Goal: Check status: Check status

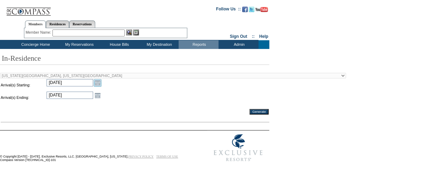
click at [98, 85] on link "Open the calendar popup." at bounding box center [98, 83] width 8 height 8
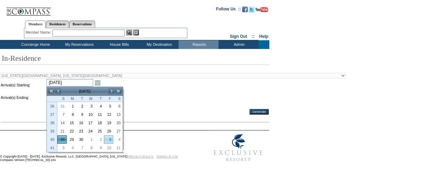
click at [108, 139] on link "3" at bounding box center [108, 140] width 9 height 8
type input "[DATE]"
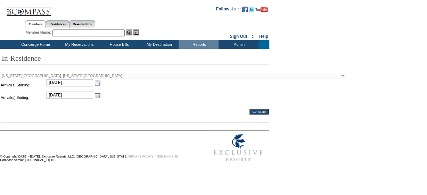
click at [132, 101] on td at bounding box center [186, 98] width 166 height 12
click at [100, 98] on link "Open the calendar popup." at bounding box center [98, 96] width 8 height 8
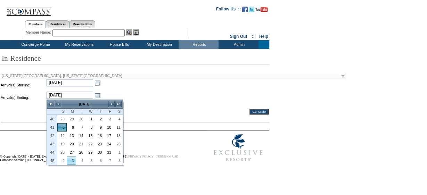
click at [71, 159] on link "3" at bounding box center [71, 161] width 9 height 8
type input "[DATE]"
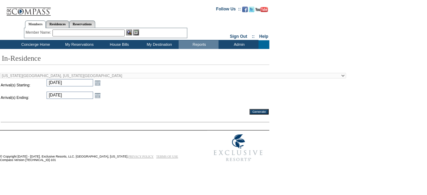
click at [135, 119] on td at bounding box center [135, 117] width 268 height 4
click at [97, 96] on link "Open the calendar popup." at bounding box center [98, 96] width 8 height 8
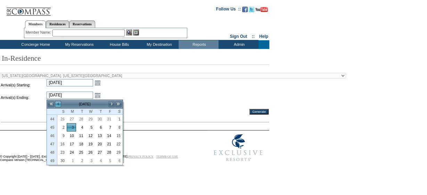
click at [58, 102] on link "<" at bounding box center [58, 104] width 7 height 7
click at [108, 119] on link "3" at bounding box center [108, 119] width 9 height 8
type input "[DATE]"
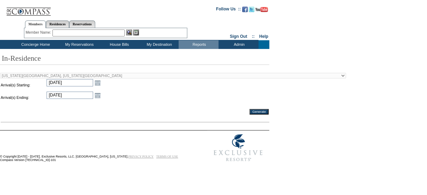
click at [115, 118] on td at bounding box center [135, 117] width 268 height 4
click at [257, 111] on input "Generate" at bounding box center [258, 112] width 19 height 6
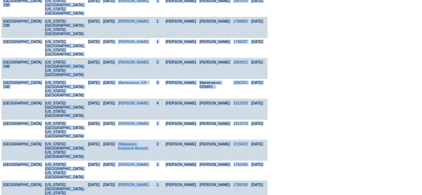
scroll to position [288, 0]
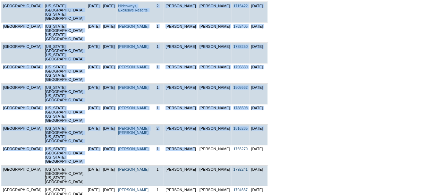
drag, startPoint x: 0, startPoint y: 32, endPoint x: 265, endPoint y: 140, distance: 285.4
click at [265, 140] on td "Prop. Loc. Arrive Depart Member Guests Concierge MSM Res. # Submitted [GEOGRAPH…" at bounding box center [134, 28] width 268 height 357
copy td "Prop. Loc. Arrive Depart Member Guests Concierge MSM Res. # Submitted Park Aven…"
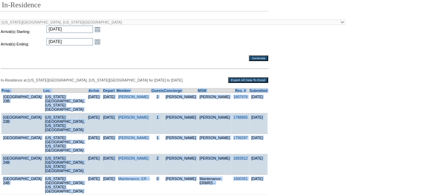
scroll to position [53, 0]
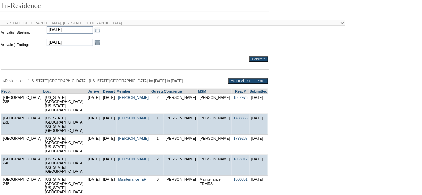
click at [208, 44] on td at bounding box center [186, 45] width 166 height 12
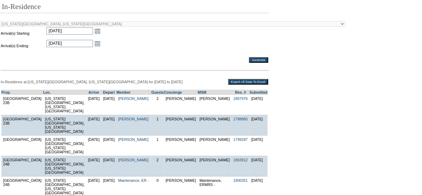
scroll to position [0, 0]
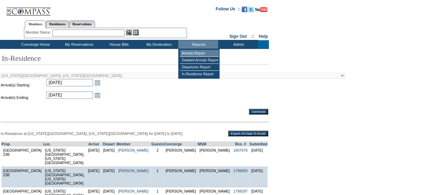
click at [195, 52] on td "Arrivals Report" at bounding box center [199, 53] width 39 height 7
